Goal: Find specific page/section: Find specific page/section

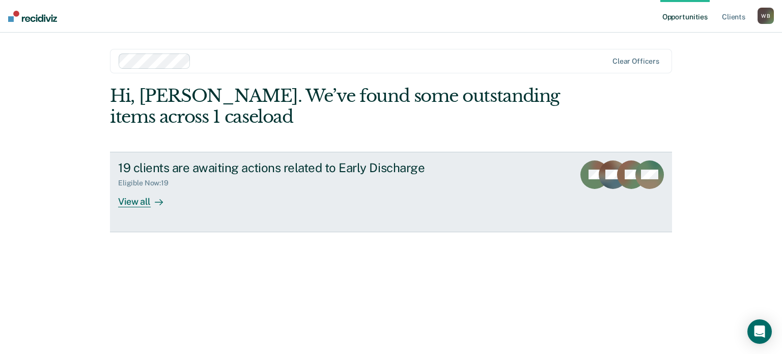
click at [144, 200] on div "View all" at bounding box center [146, 197] width 57 height 20
